Goal: Information Seeking & Learning: Learn about a topic

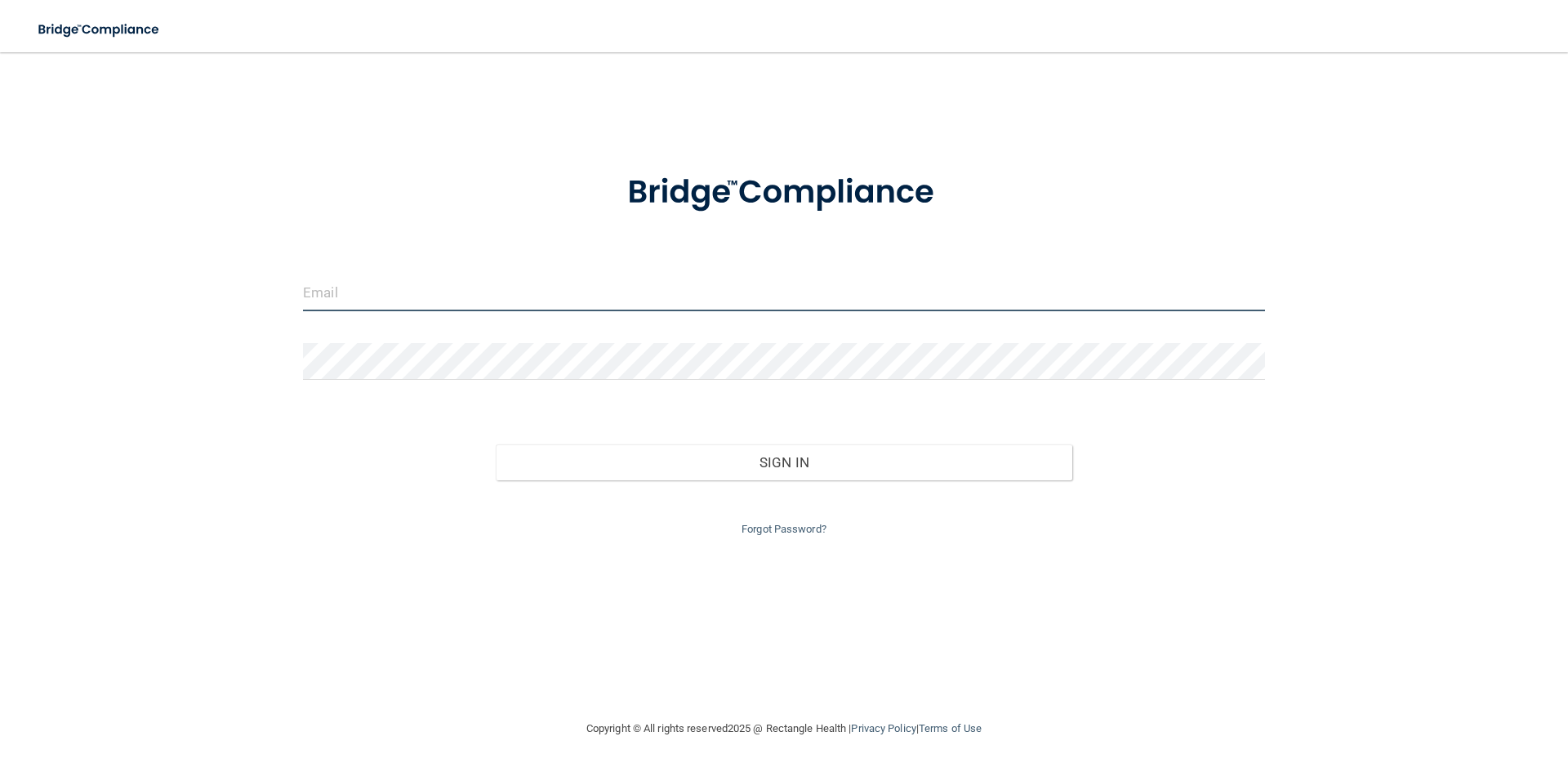
click at [675, 291] on input "email" at bounding box center [784, 293] width 963 height 37
type input "[EMAIL_ADDRESS][DOMAIN_NAME]"
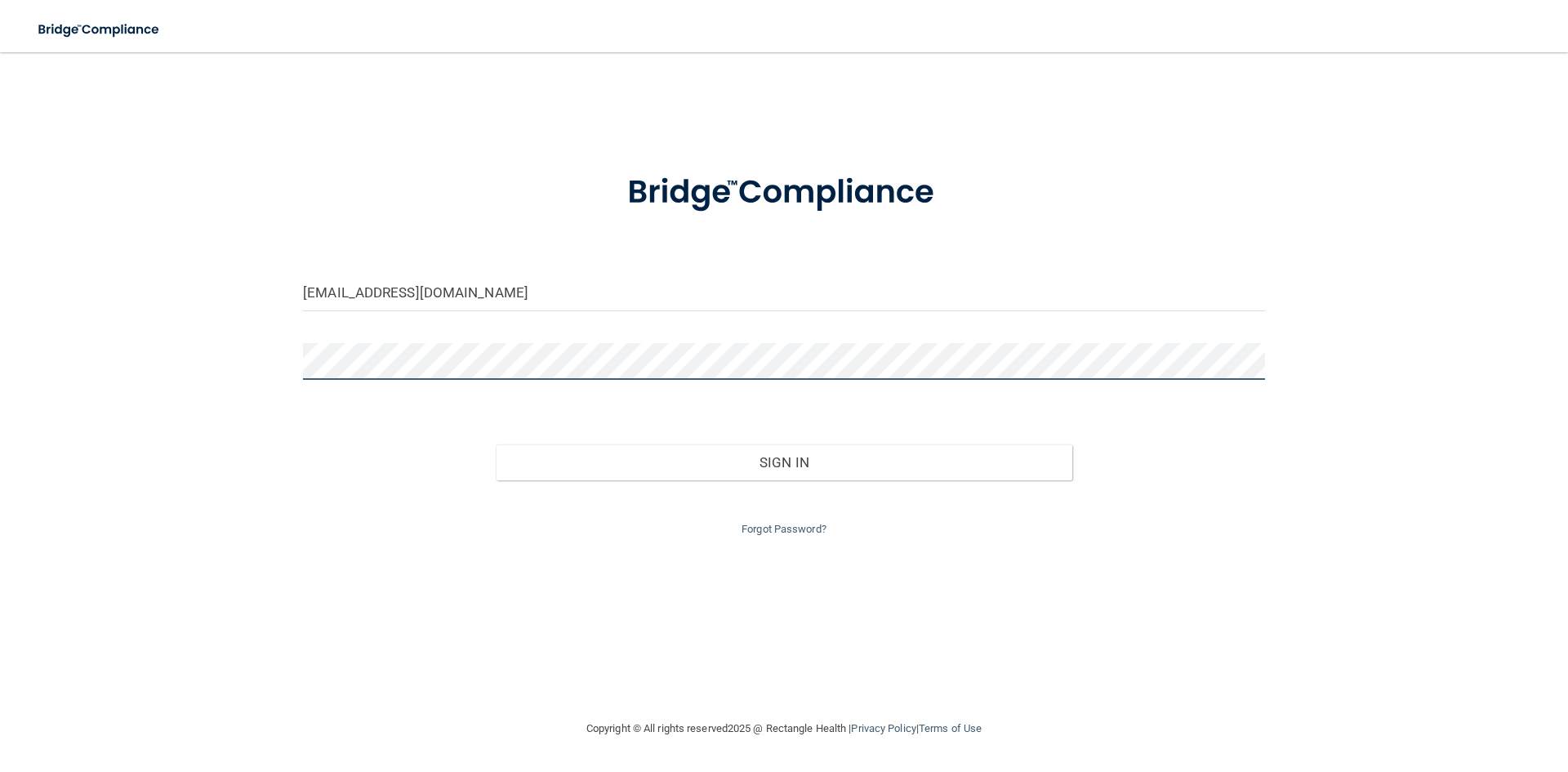
click at [496, 444] on button "Sign In" at bounding box center [784, 461] width 577 height 36
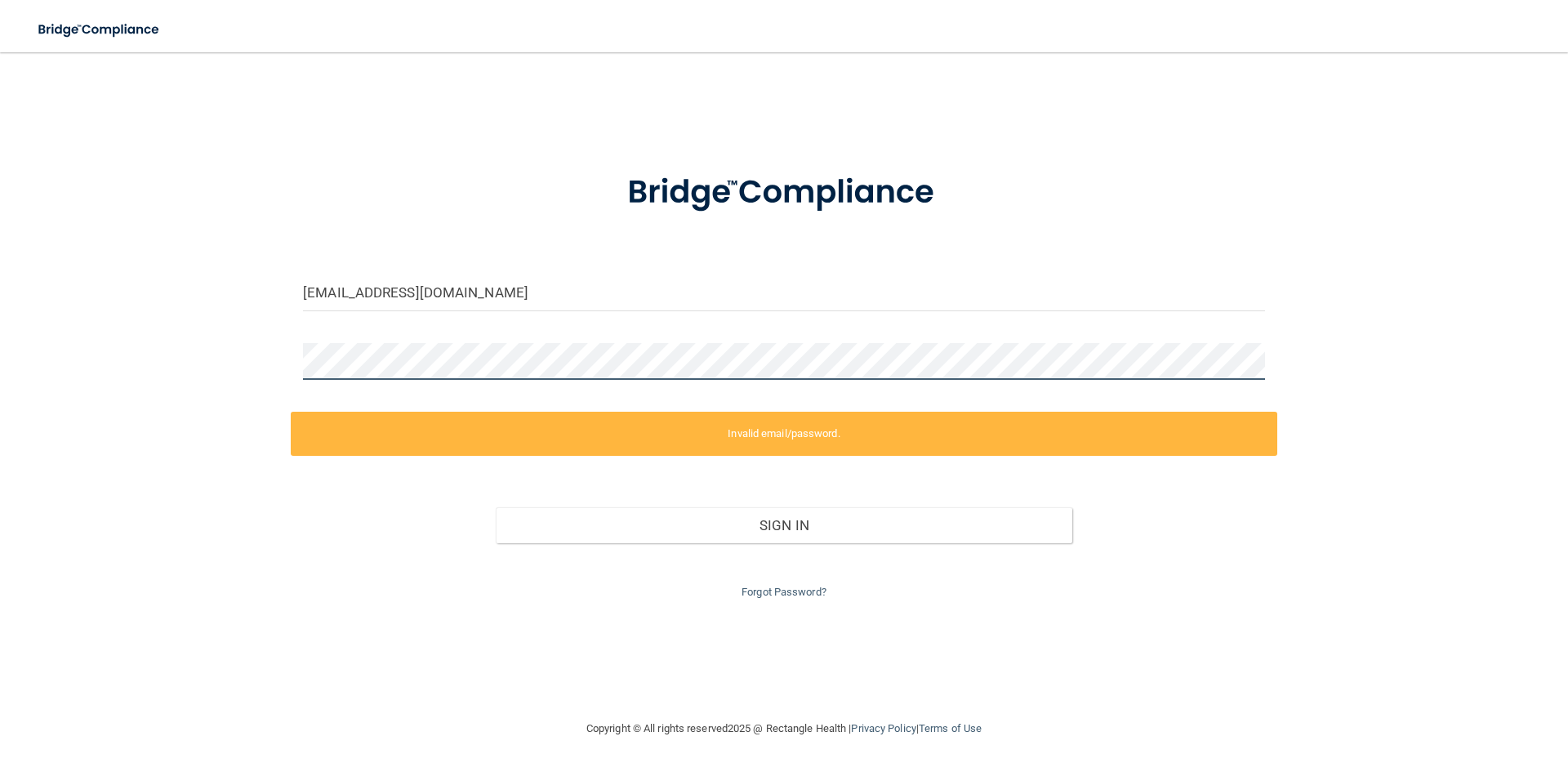
click at [221, 347] on div "markallen.deguzman99@gmail.com Invalid email/password. You don't have permissio…" at bounding box center [784, 385] width 1503 height 633
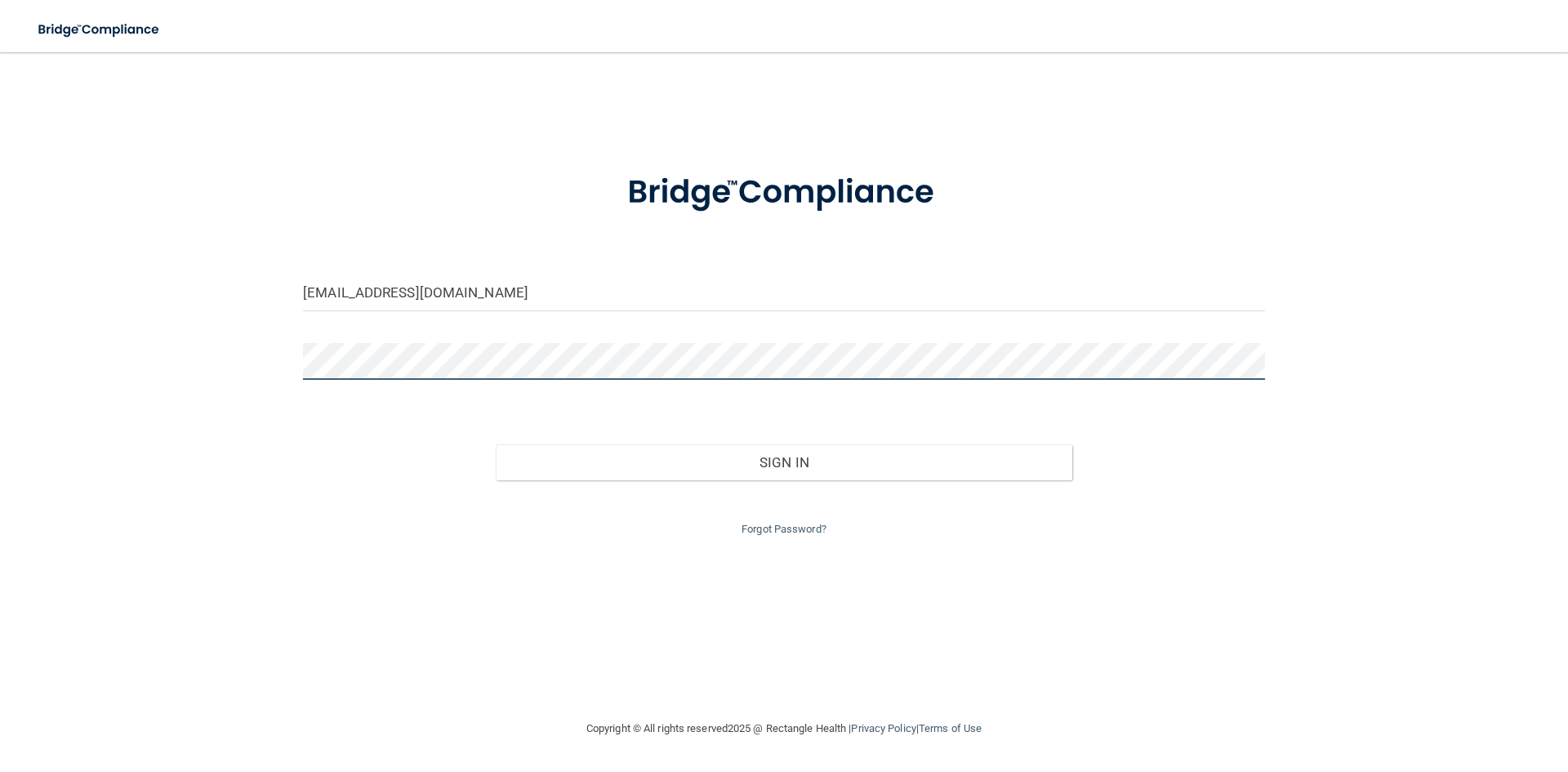
click at [496, 444] on button "Sign In" at bounding box center [784, 461] width 577 height 36
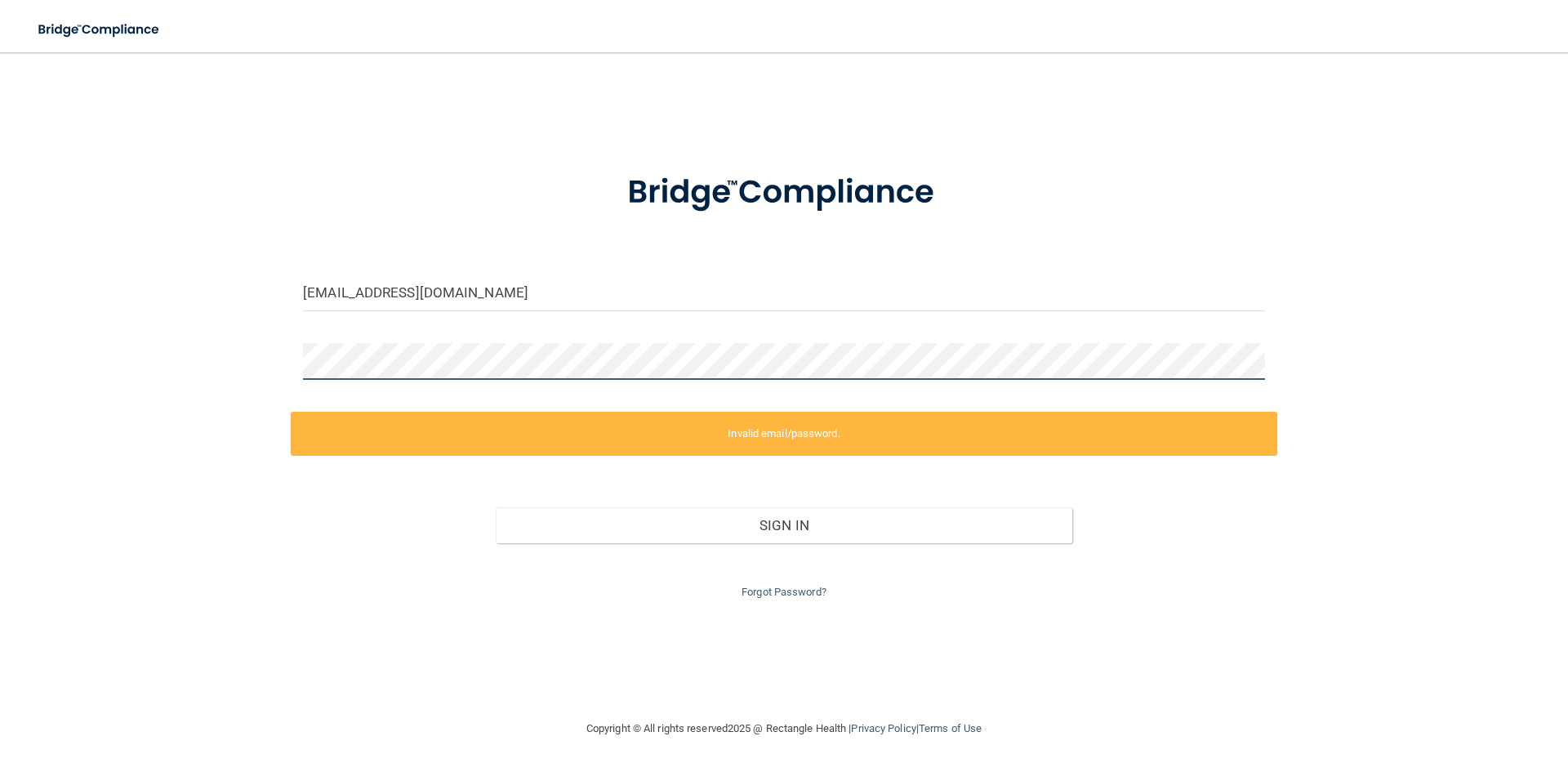
click at [124, 373] on div "markallen.deguzman99@gmail.com Invalid email/password. You don't have permissio…" at bounding box center [784, 385] width 1503 height 633
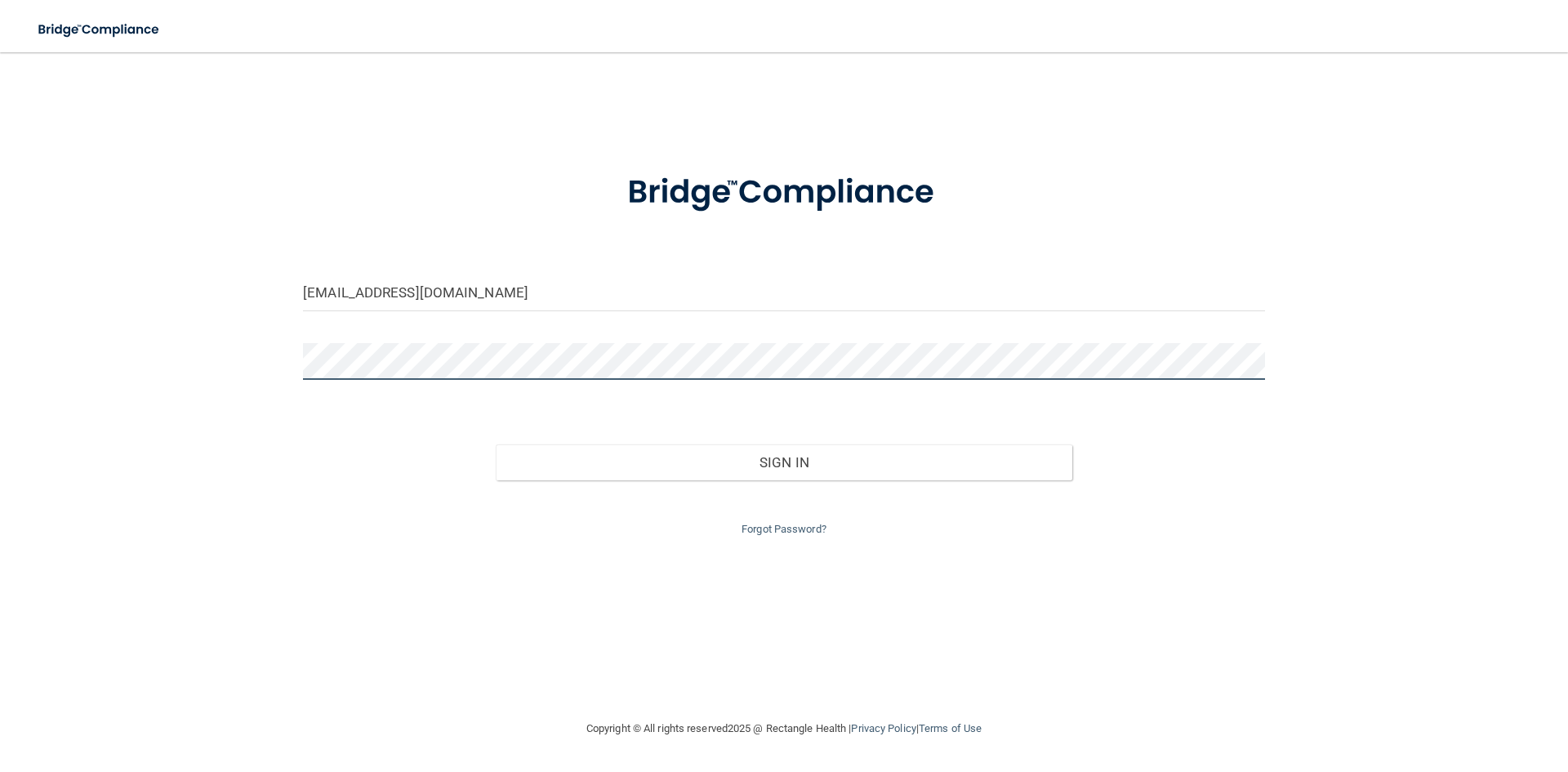
click at [496, 444] on button "Sign In" at bounding box center [784, 461] width 577 height 36
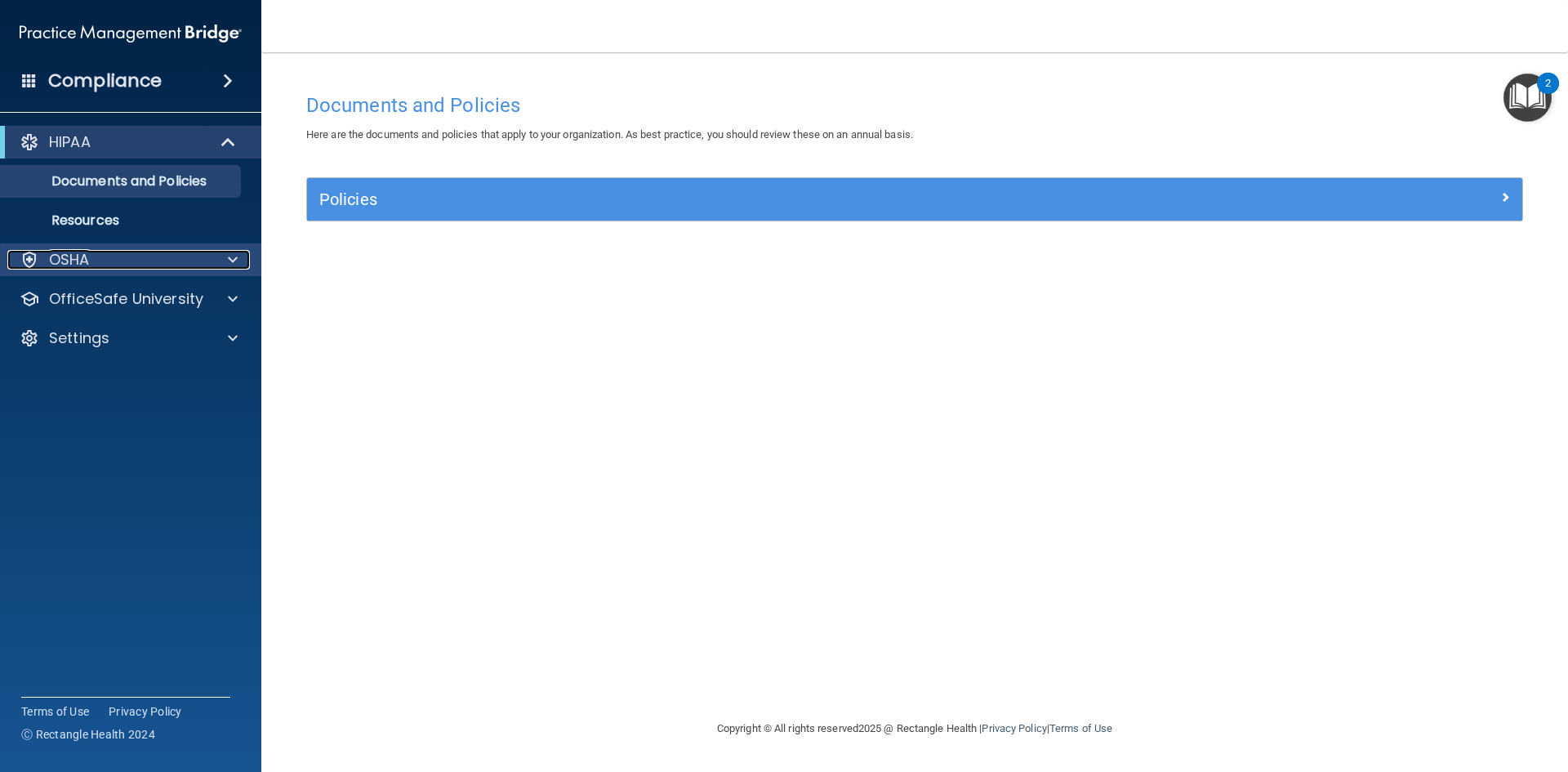
click at [104, 267] on div "OSHA" at bounding box center [108, 260] width 203 height 19
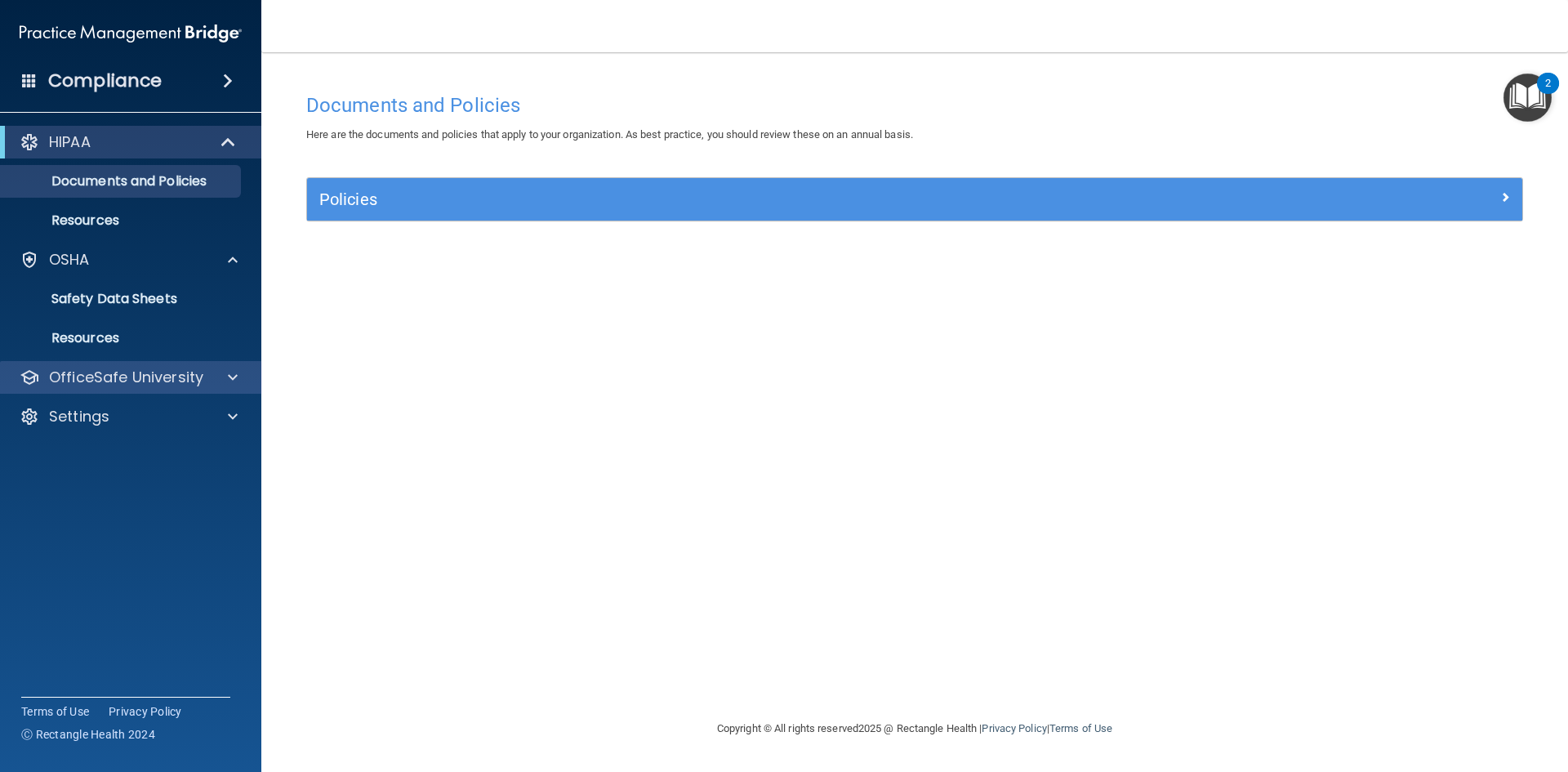
click at [183, 392] on div "OfficeSafe University" at bounding box center [131, 376] width 262 height 32
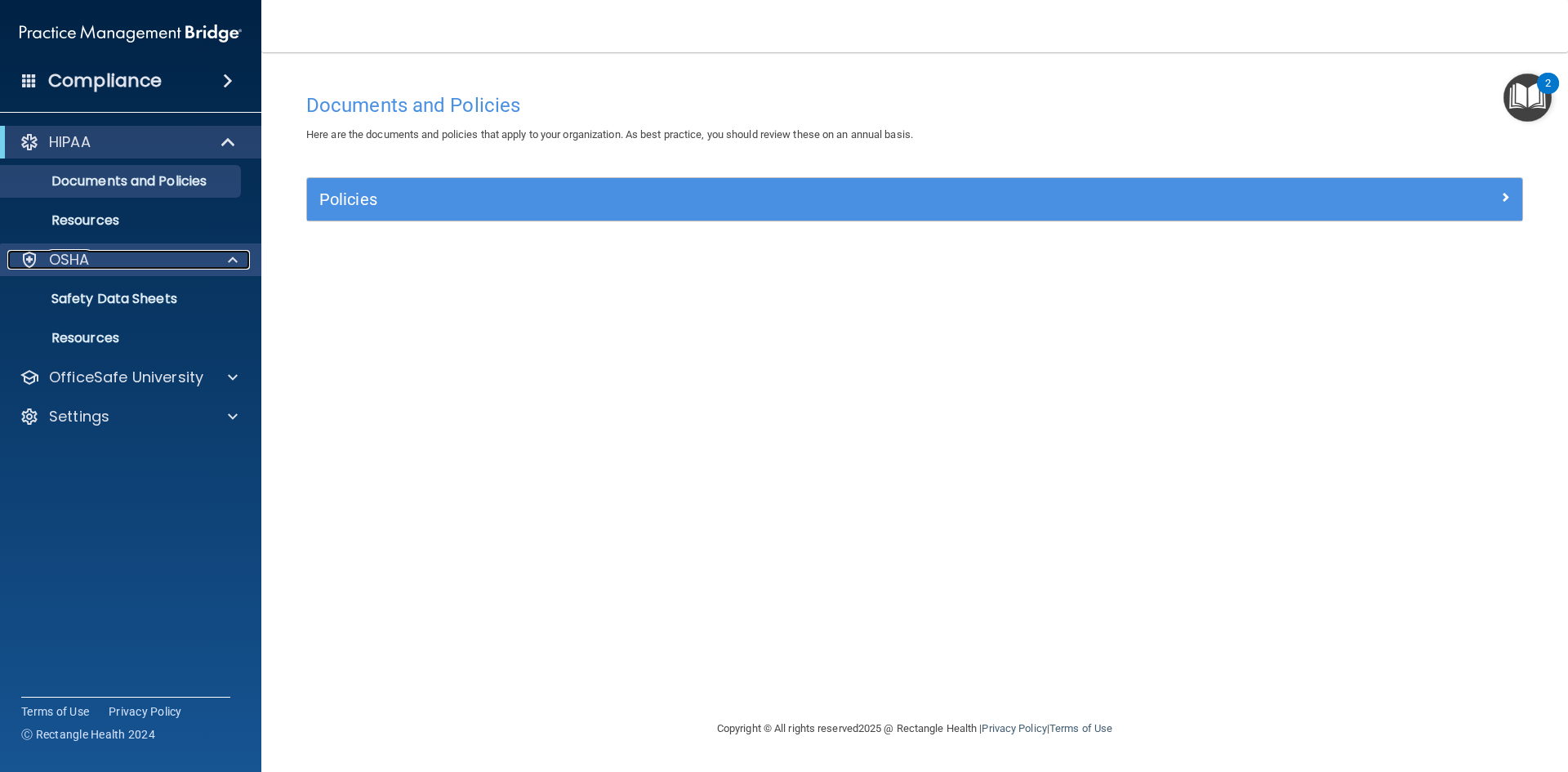
click at [186, 260] on div "OSHA" at bounding box center [108, 260] width 203 height 19
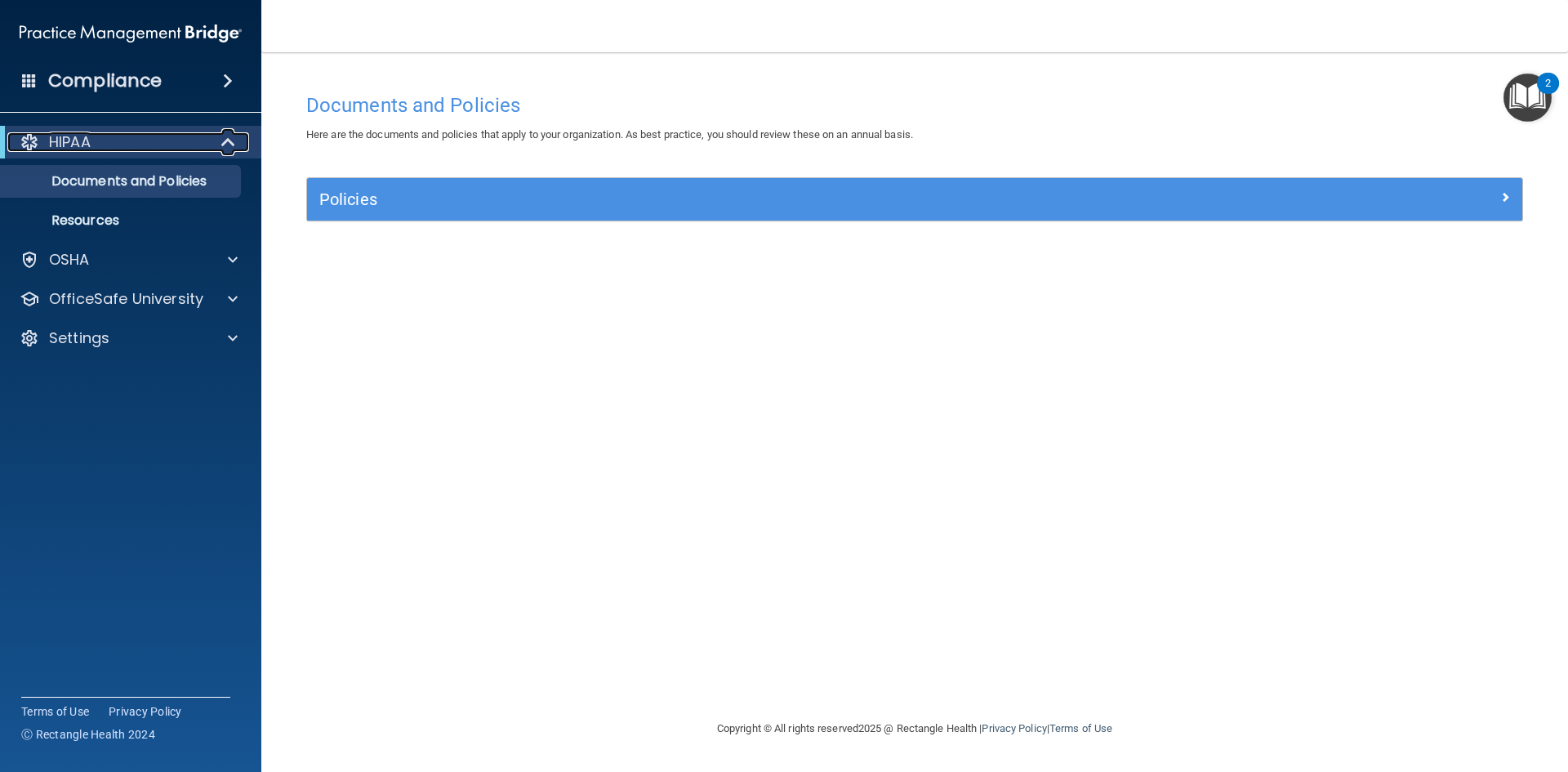
click at [223, 137] on span at bounding box center [230, 142] width 14 height 19
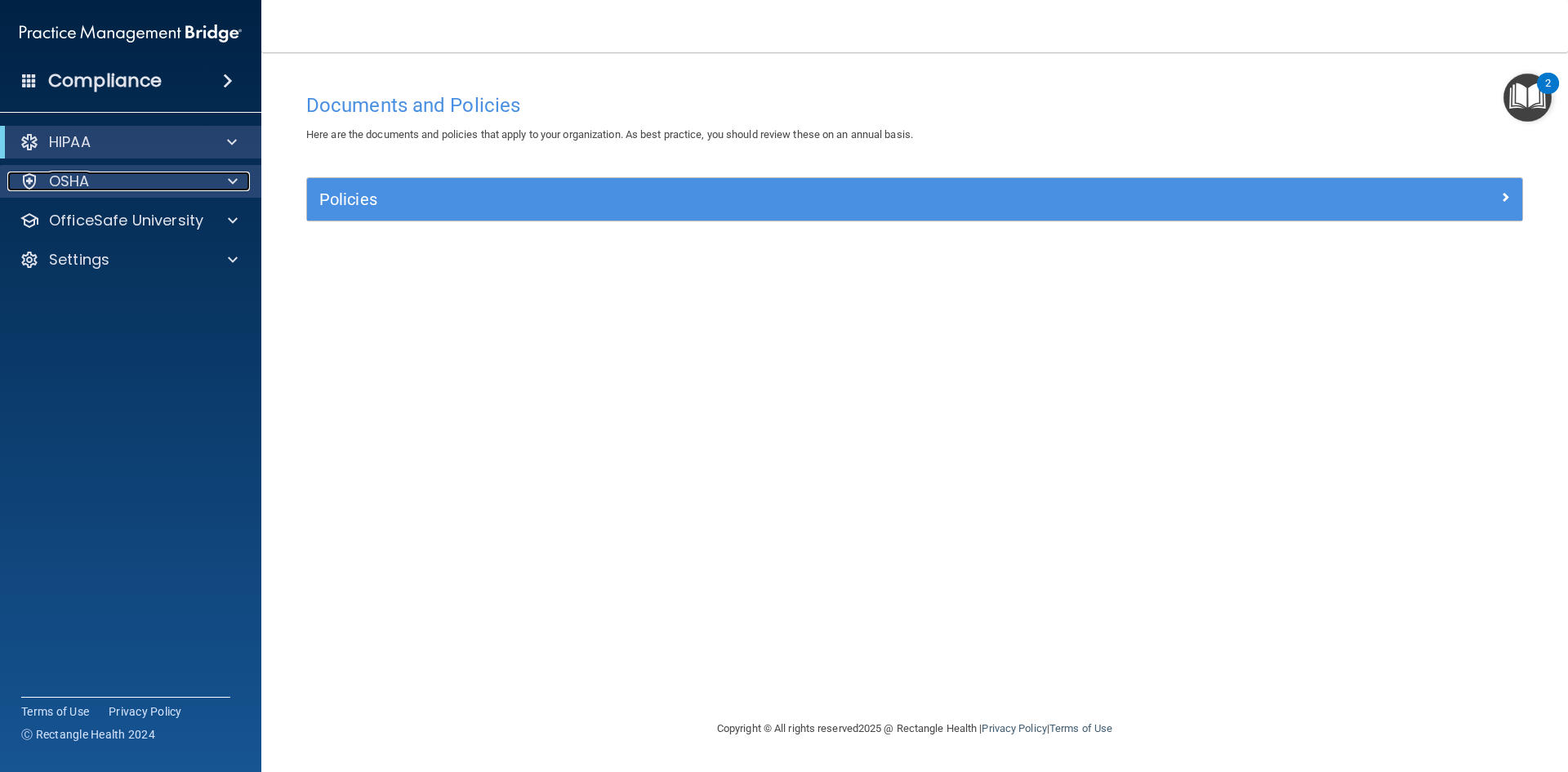
click at [197, 189] on div "OSHA" at bounding box center [108, 181] width 203 height 19
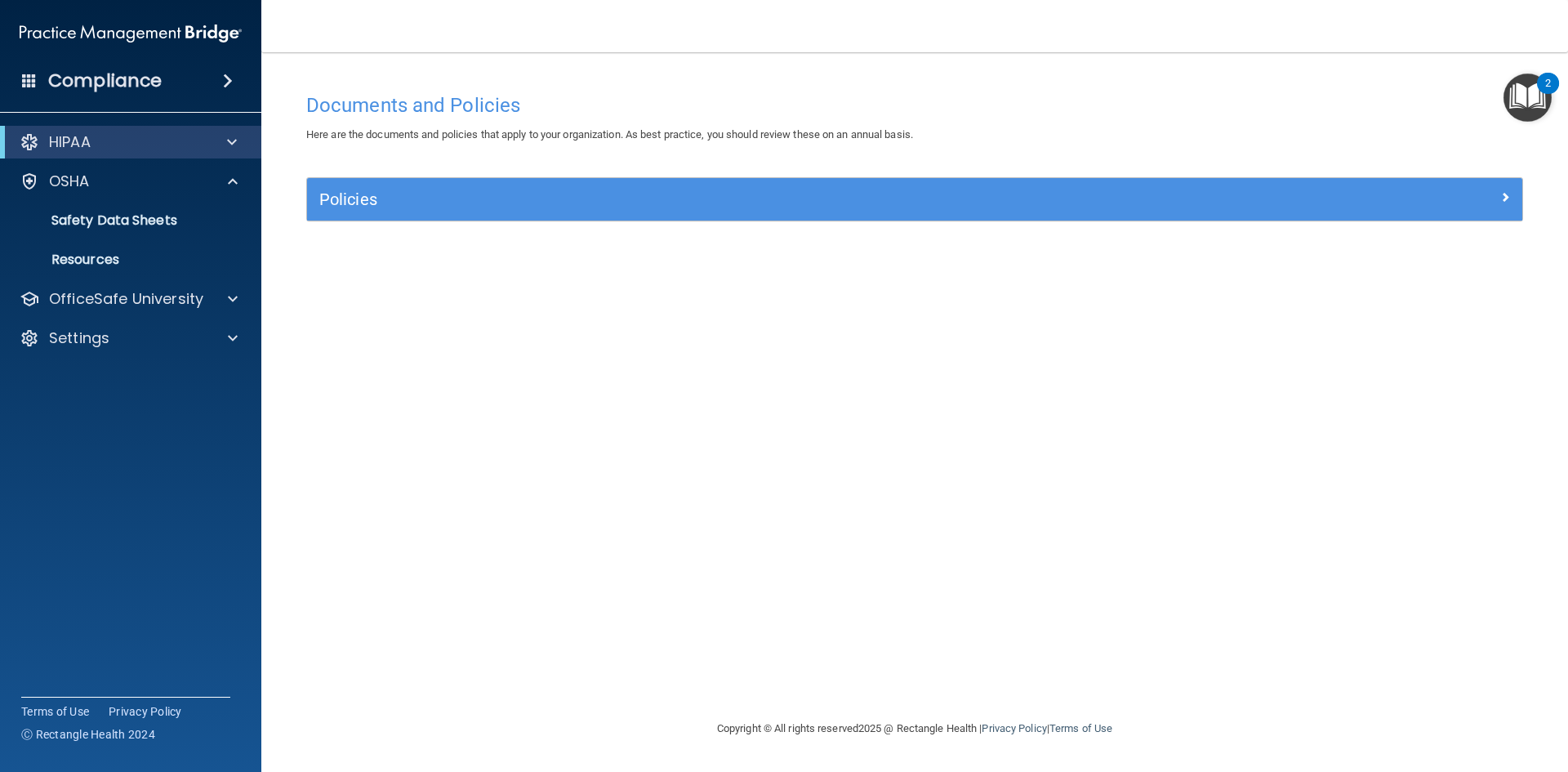
click at [177, 240] on ul "Documents Safety Data Sheets Self-Assessment Injury and Illness Report Resources" at bounding box center [131, 236] width 296 height 78
click at [183, 305] on p "OfficeSafe University" at bounding box center [126, 299] width 154 height 19
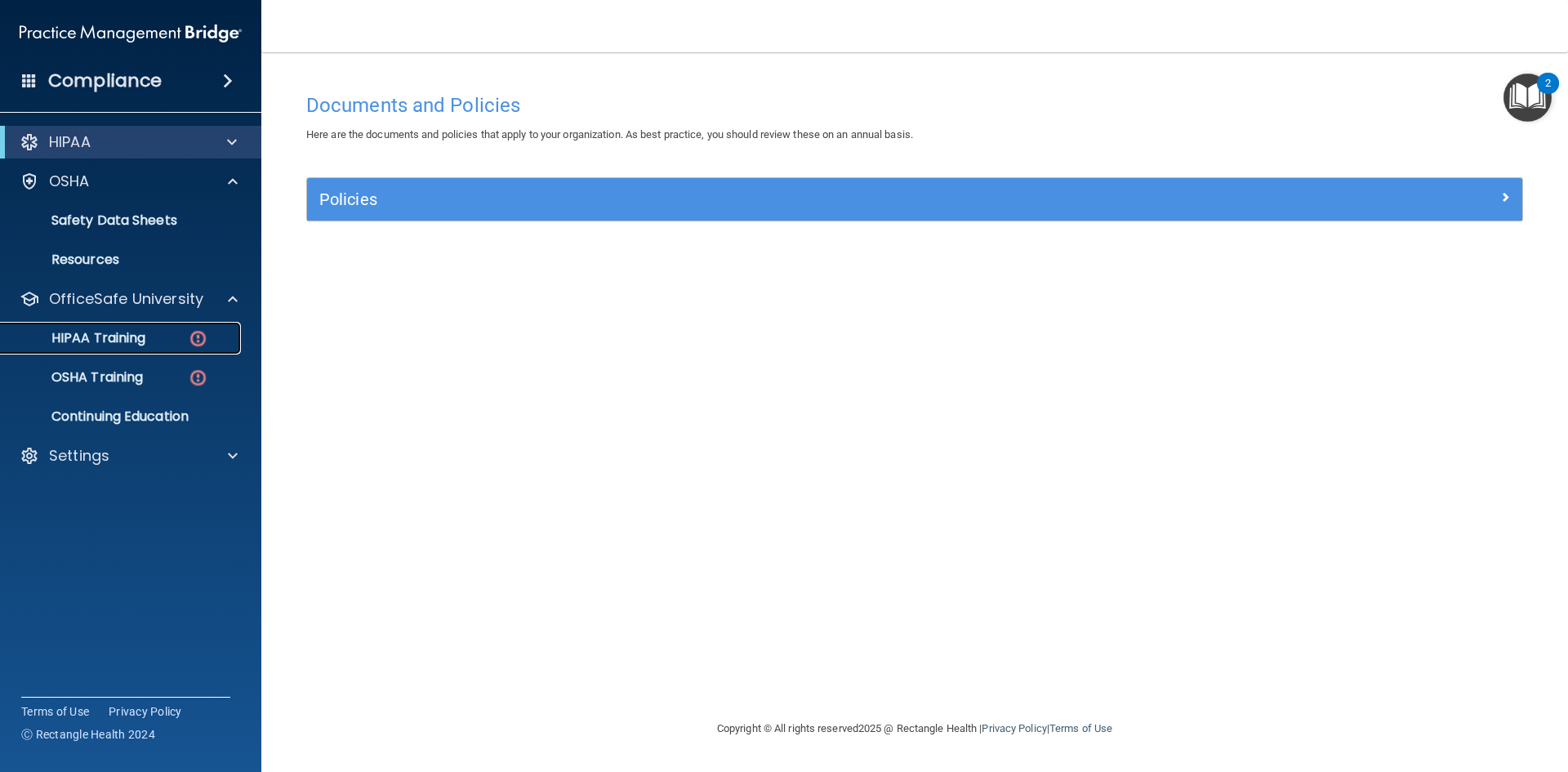
click at [161, 343] on div "HIPAA Training" at bounding box center [122, 338] width 223 height 17
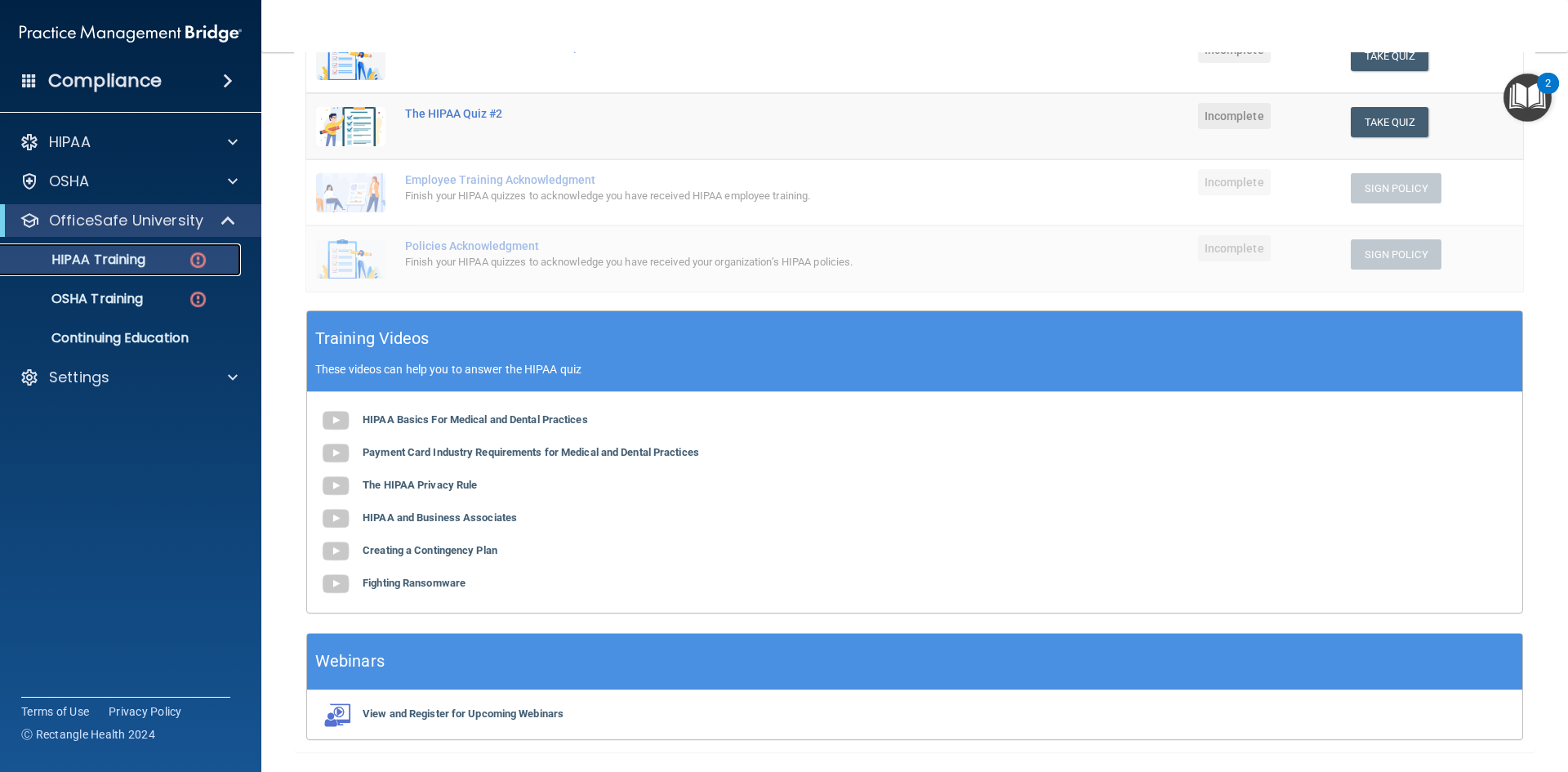
scroll to position [372, 0]
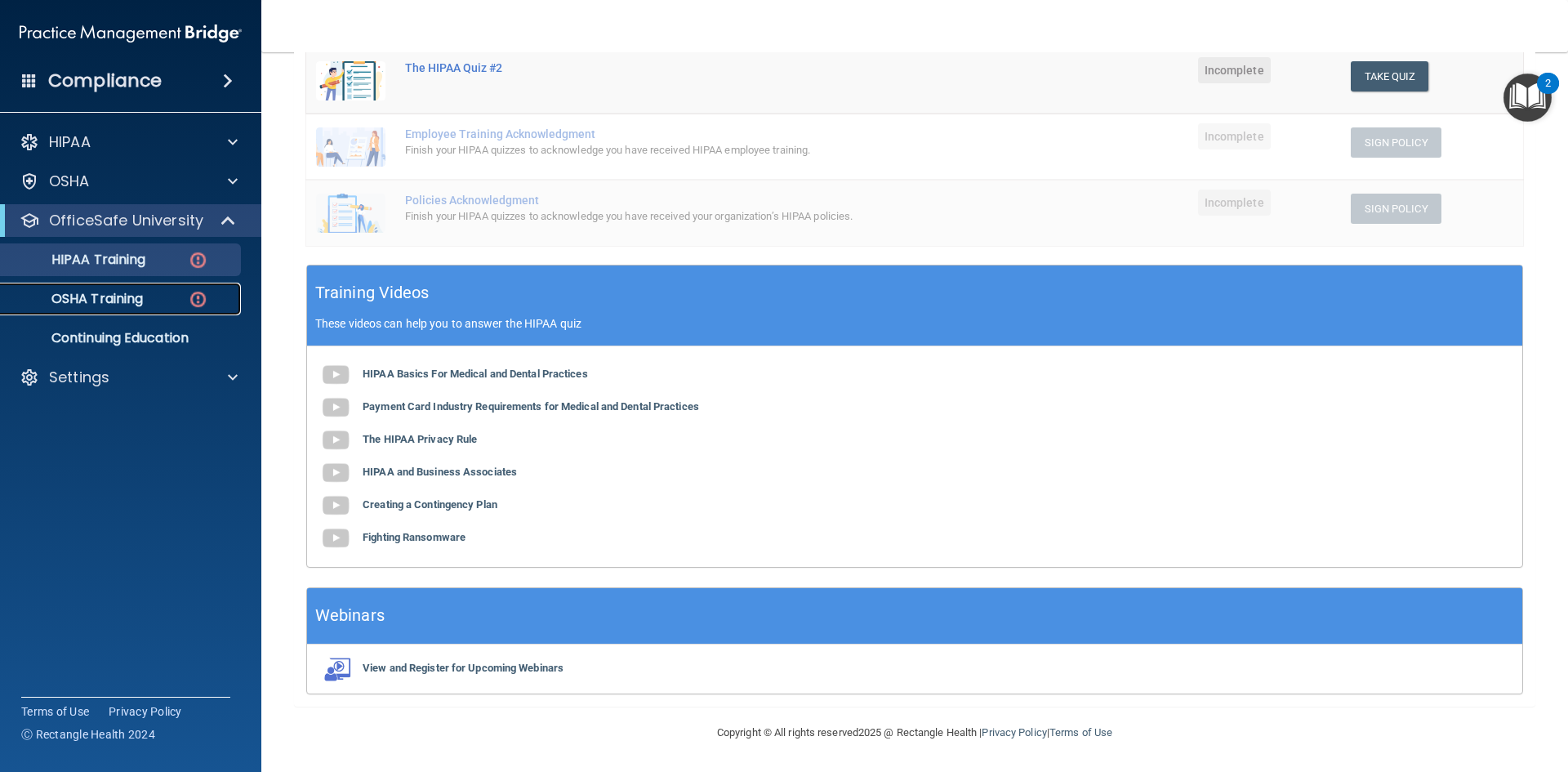
click at [175, 290] on div "OSHA Training" at bounding box center [122, 298] width 223 height 17
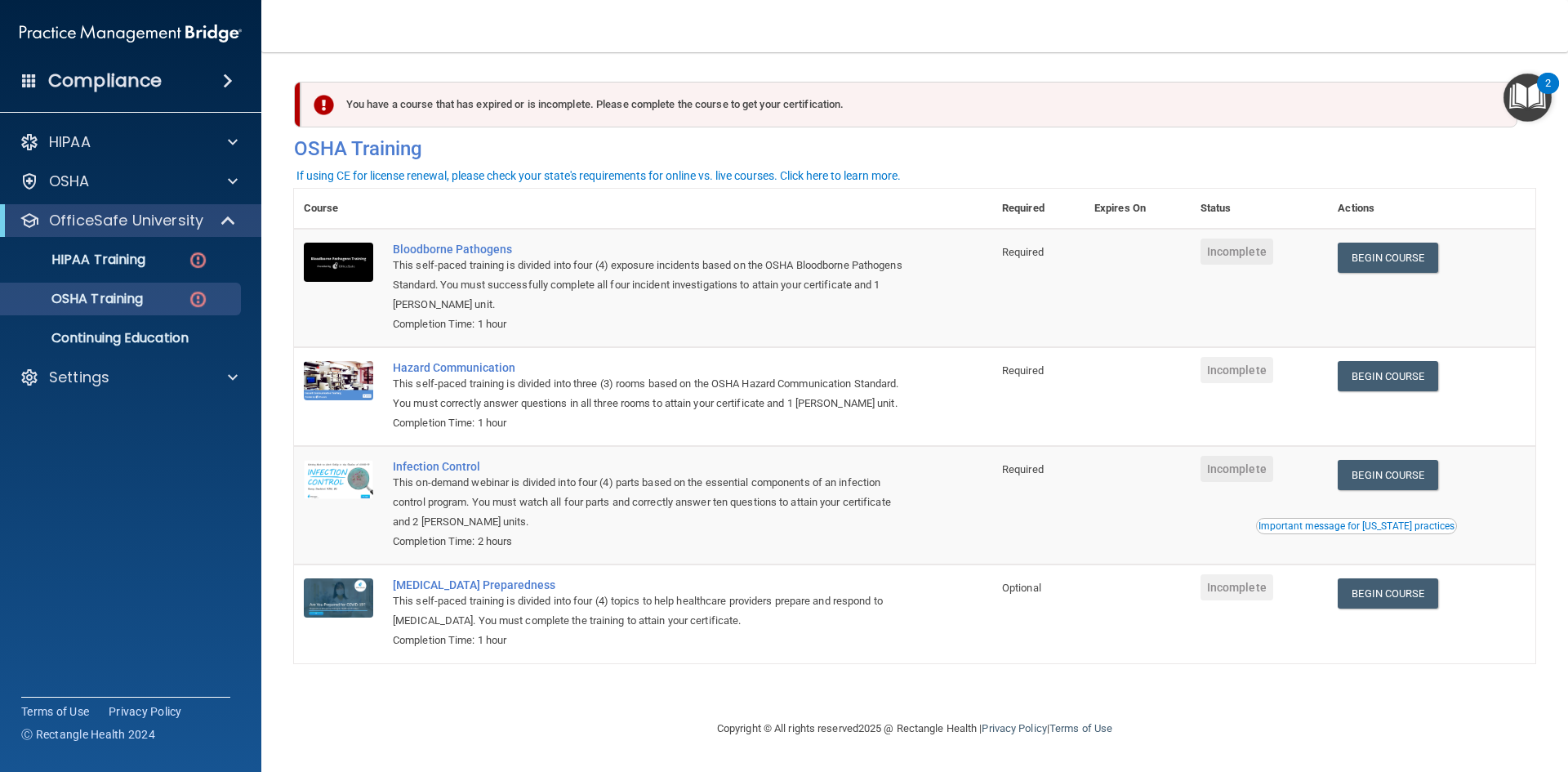
click at [1105, 242] on td at bounding box center [1137, 288] width 106 height 118
click at [1395, 263] on link "Begin Course" at bounding box center [1388, 257] width 100 height 30
click at [1393, 377] on link "Begin Course" at bounding box center [1388, 375] width 100 height 30
click at [487, 275] on div "This self-paced training is divided into four (4) exposure incidents based on t…" at bounding box center [652, 284] width 518 height 59
click at [490, 320] on div "Completion Time: 1 hour" at bounding box center [652, 324] width 518 height 19
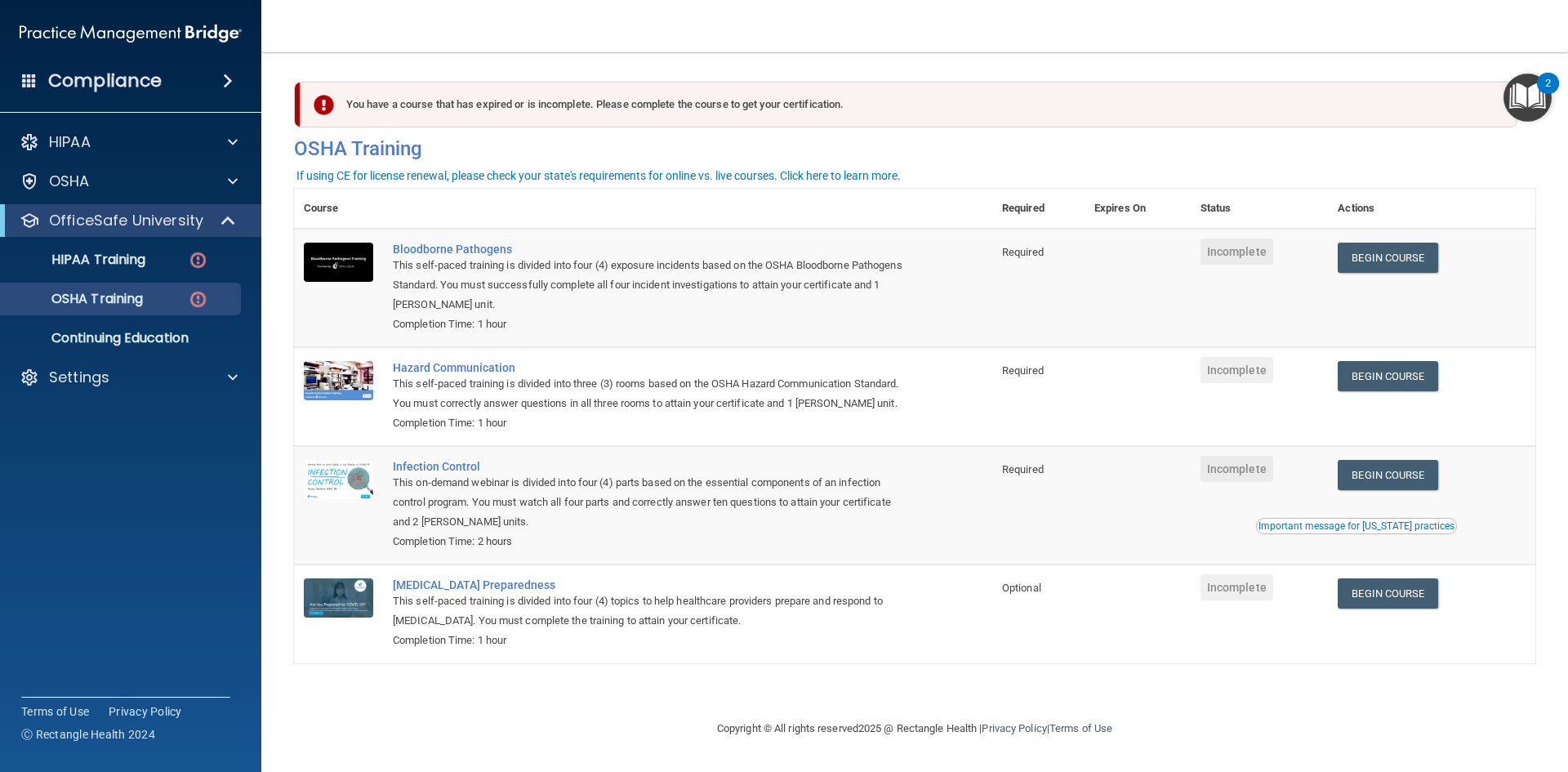
click at [490, 325] on div "Completion Time: 1 hour" at bounding box center [652, 324] width 518 height 19
click at [1424, 250] on link "Begin Course" at bounding box center [1388, 257] width 100 height 30
click at [1405, 386] on link "Begin Course" at bounding box center [1388, 375] width 100 height 30
click at [1371, 371] on link "Begin Course" at bounding box center [1388, 375] width 100 height 30
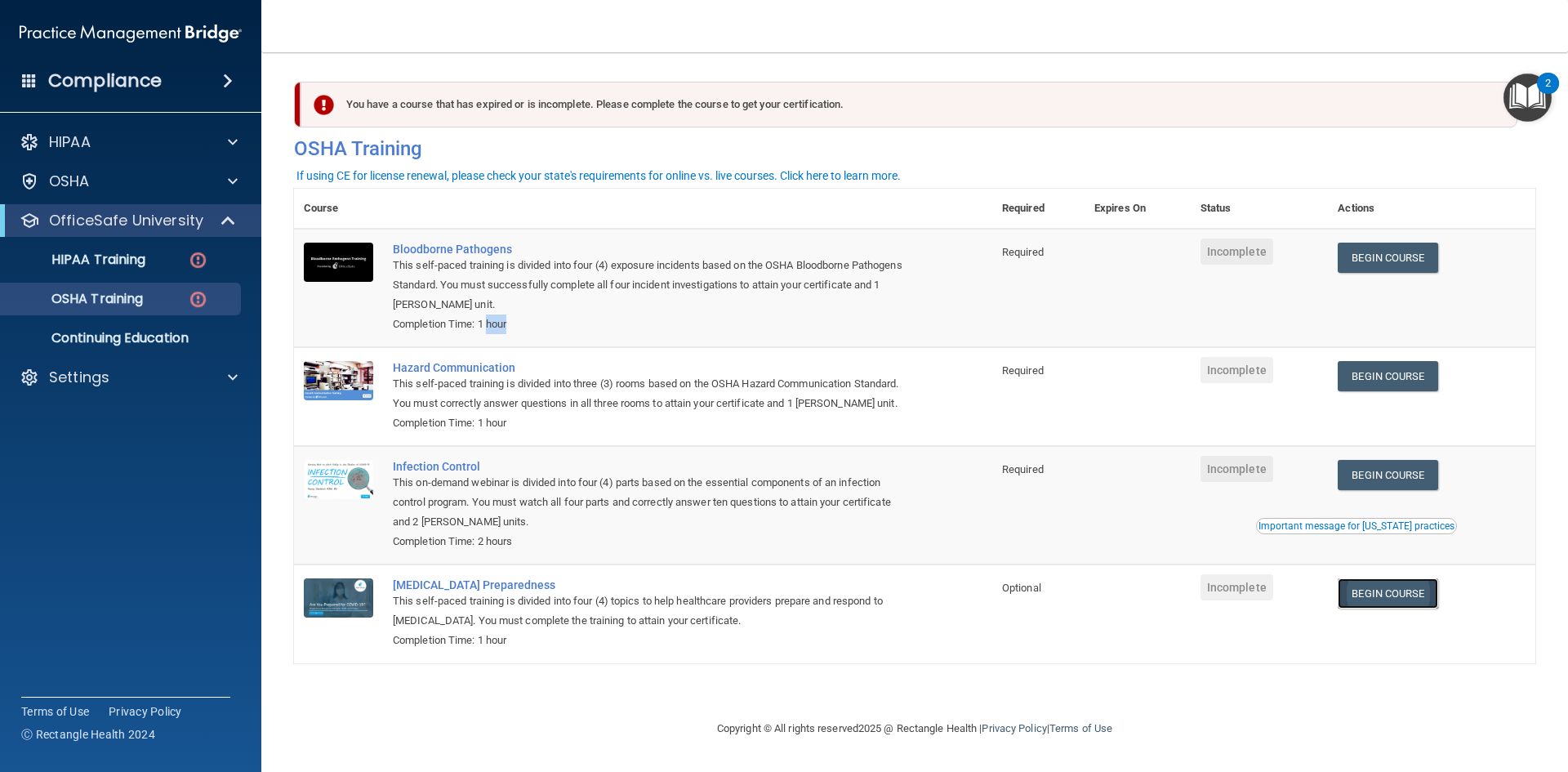
click at [1397, 596] on link "Begin Course" at bounding box center [1388, 593] width 100 height 30
click at [543, 475] on div "This on-demand webinar is divided into four (4) parts based on the essential co…" at bounding box center [652, 502] width 518 height 59
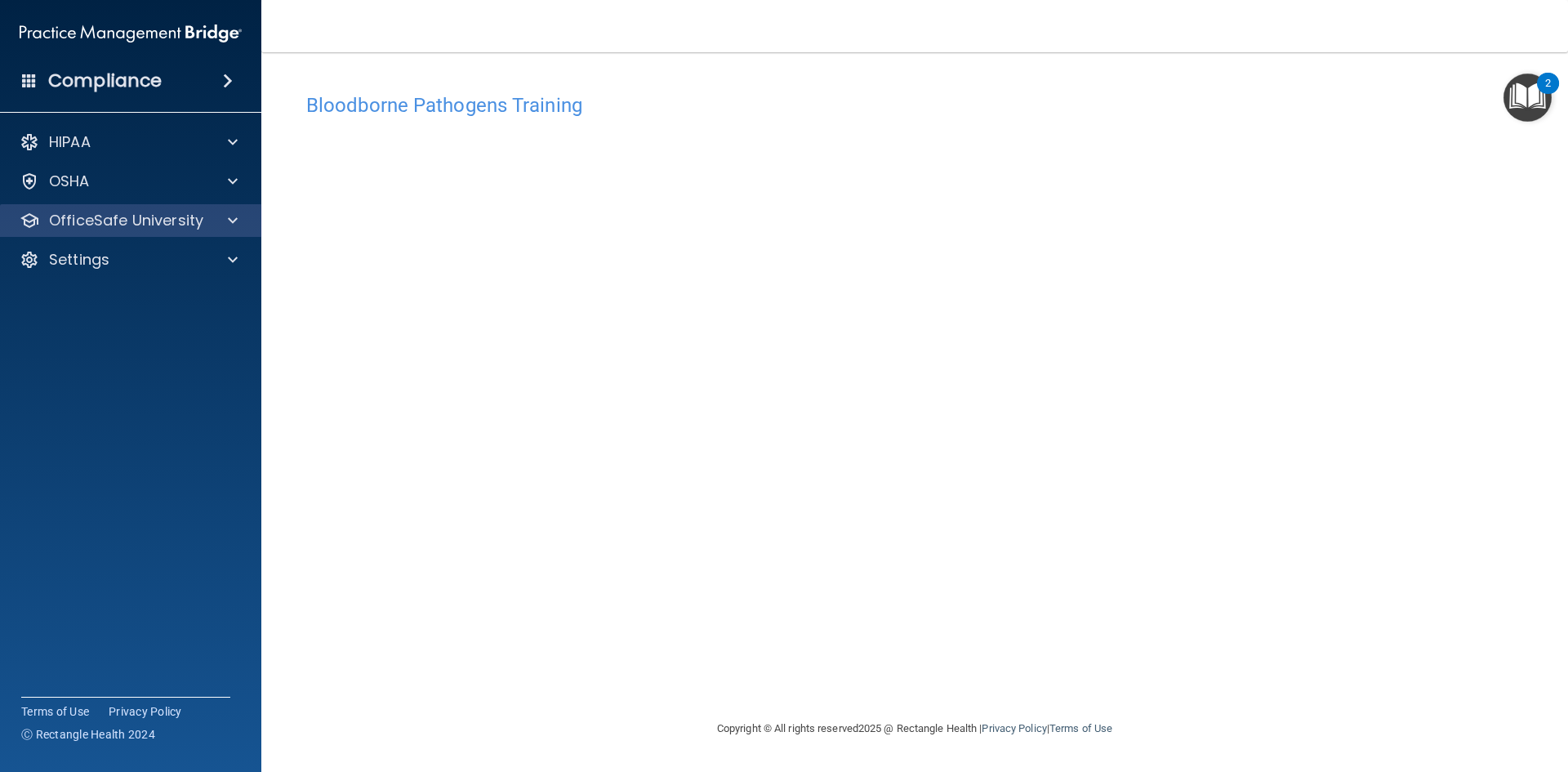
click at [238, 205] on div "OfficeSafe University" at bounding box center [131, 220] width 262 height 32
click at [218, 221] on div at bounding box center [230, 220] width 41 height 19
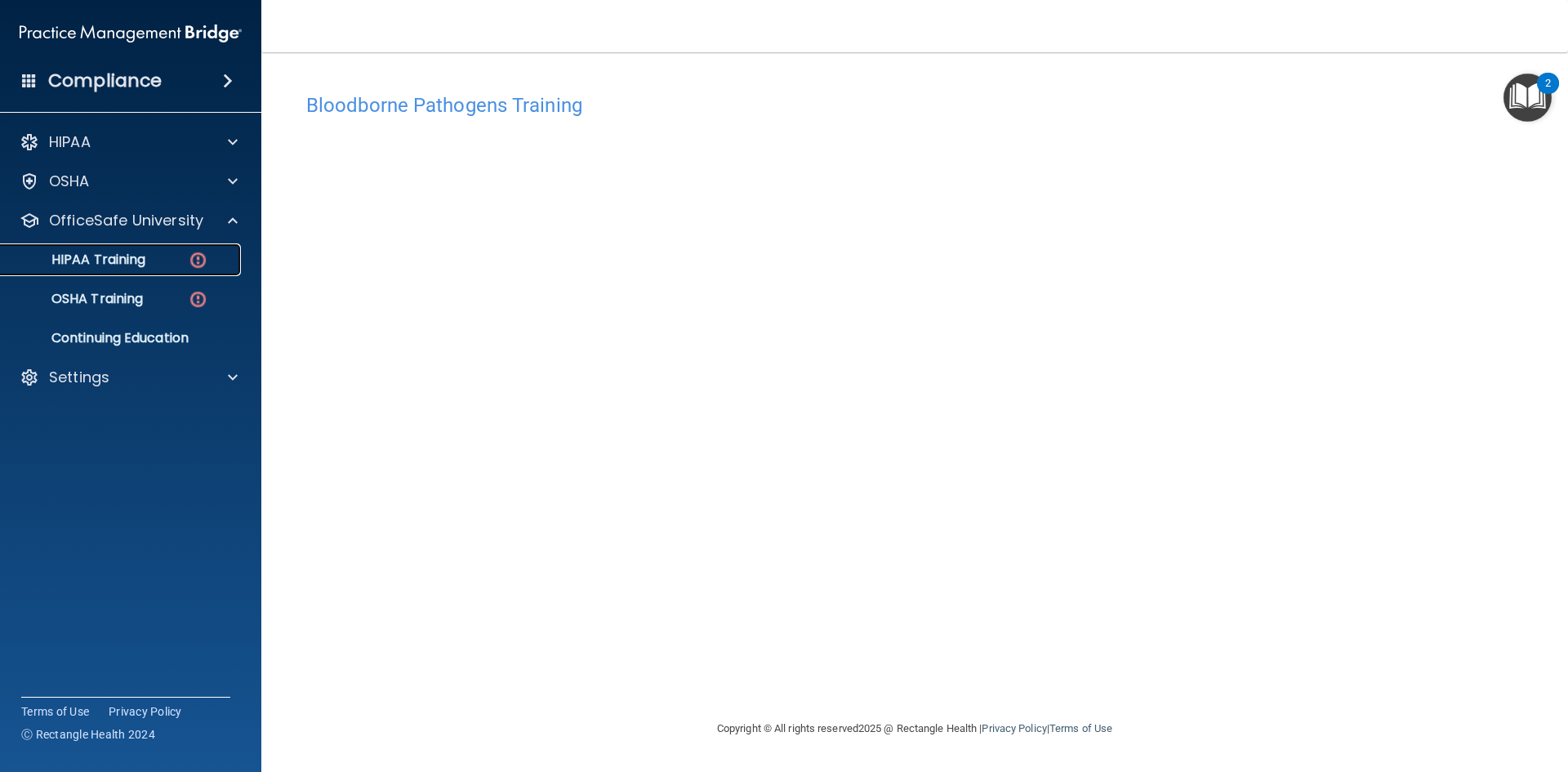
drag, startPoint x: 218, startPoint y: 221, endPoint x: 173, endPoint y: 261, distance: 60.2
click at [173, 261] on div "HIPAA Training" at bounding box center [122, 260] width 223 height 17
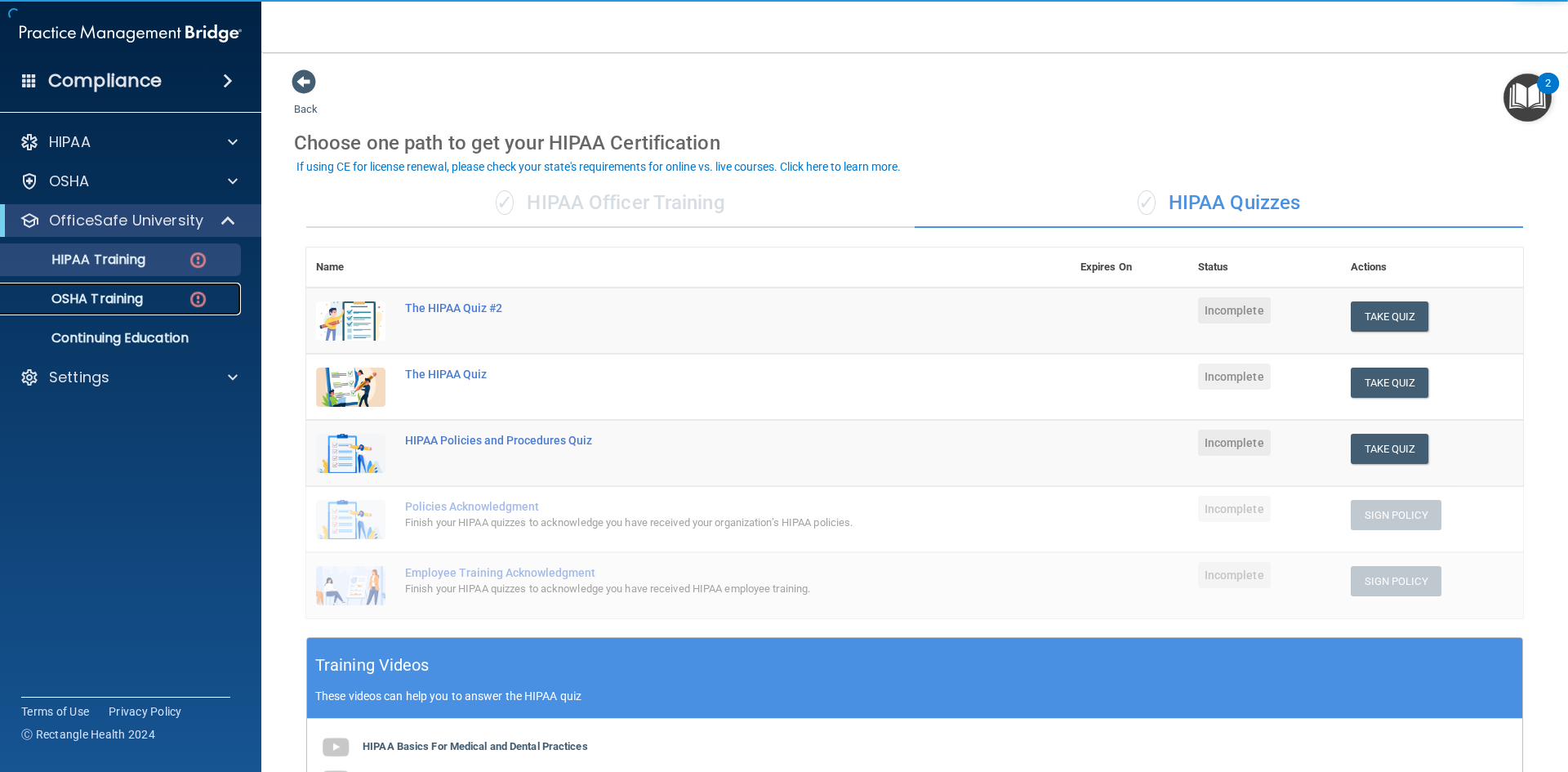
click at [172, 296] on div "OSHA Training" at bounding box center [122, 298] width 223 height 17
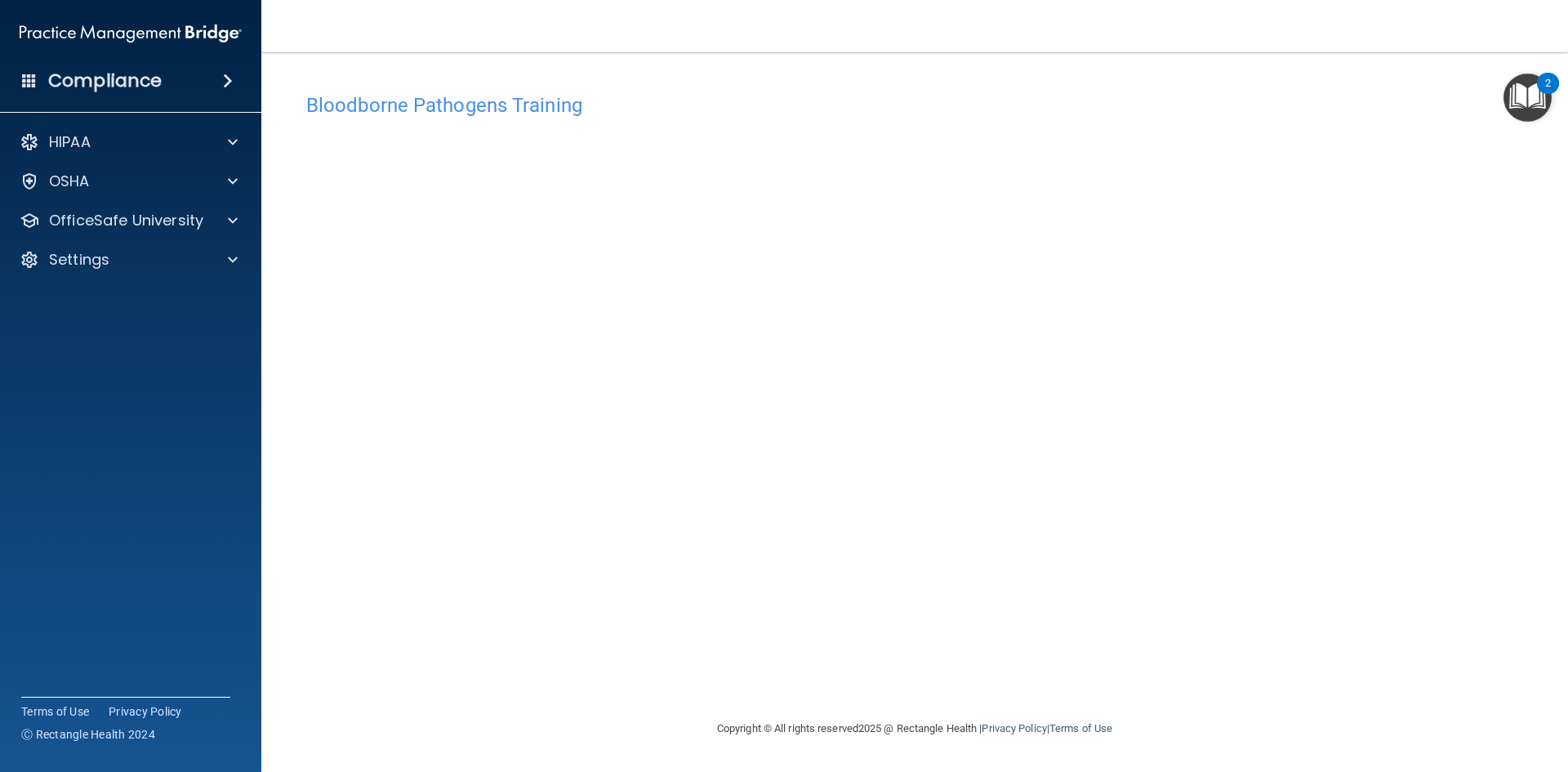
drag, startPoint x: 469, startPoint y: 78, endPoint x: 492, endPoint y: 636, distance: 558.5
click at [492, 636] on div "Bloodborne Pathogens Training This course doesn’t expire until . Are you sure y…" at bounding box center [914, 402] width 1242 height 633
drag, startPoint x: 212, startPoint y: 355, endPoint x: 185, endPoint y: 324, distance: 41.1
drag, startPoint x: 185, startPoint y: 324, endPoint x: 150, endPoint y: 260, distance: 72.9
click at [150, 260] on div "Settings" at bounding box center [108, 260] width 203 height 19
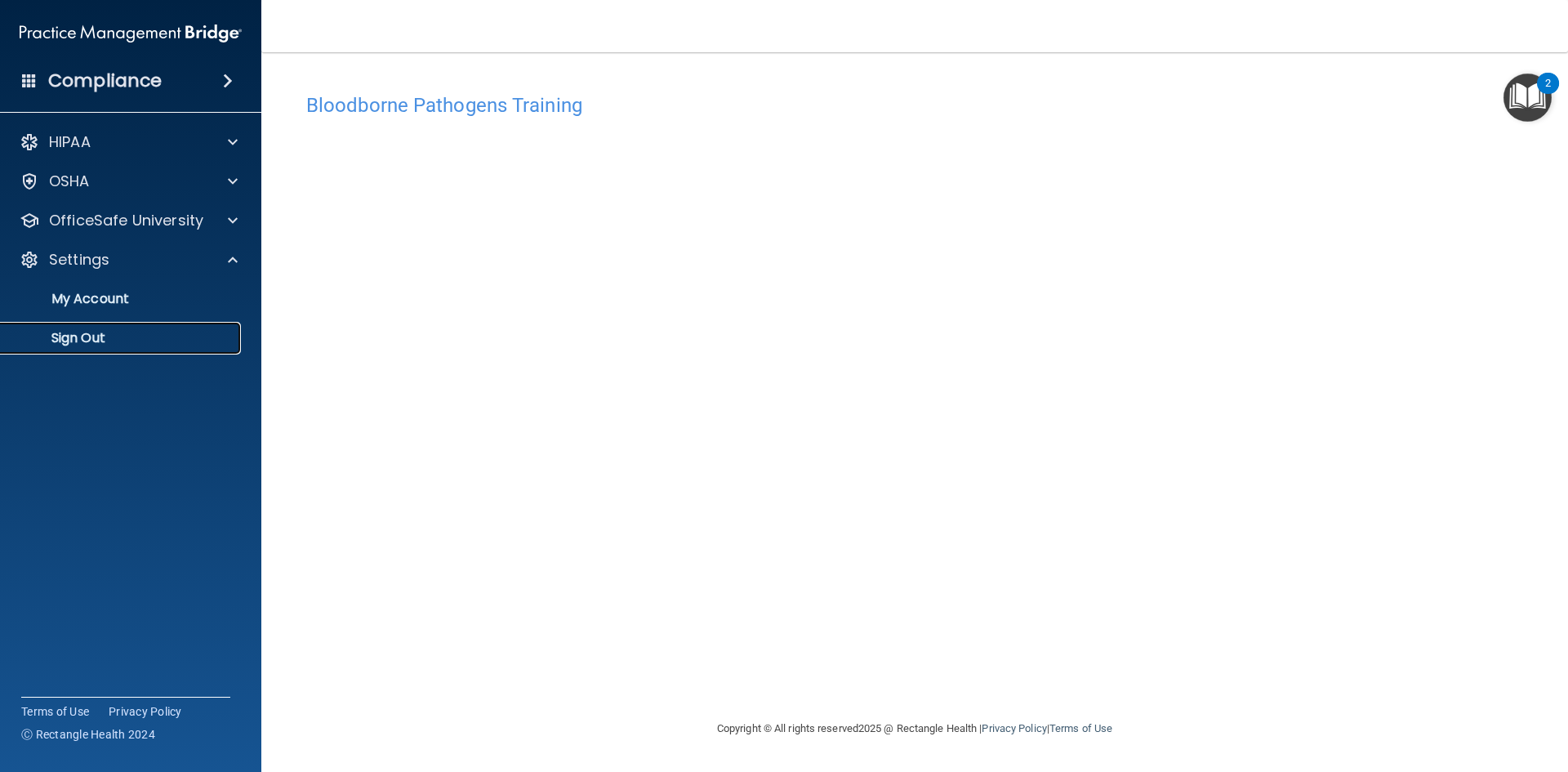
click at [105, 339] on p "Sign Out" at bounding box center [122, 338] width 223 height 17
